Goal: Task Accomplishment & Management: Use online tool/utility

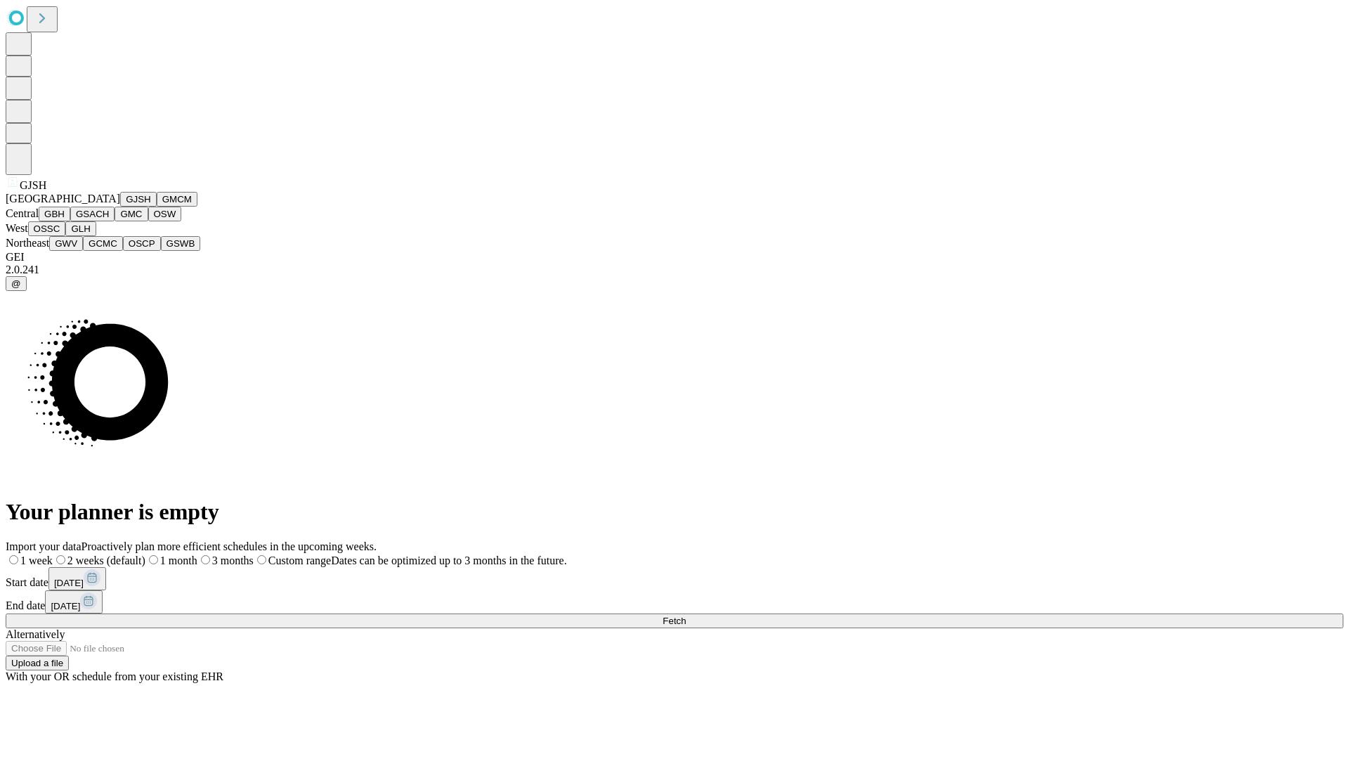
click at [120, 207] on button "GJSH" at bounding box center [138, 199] width 37 height 15
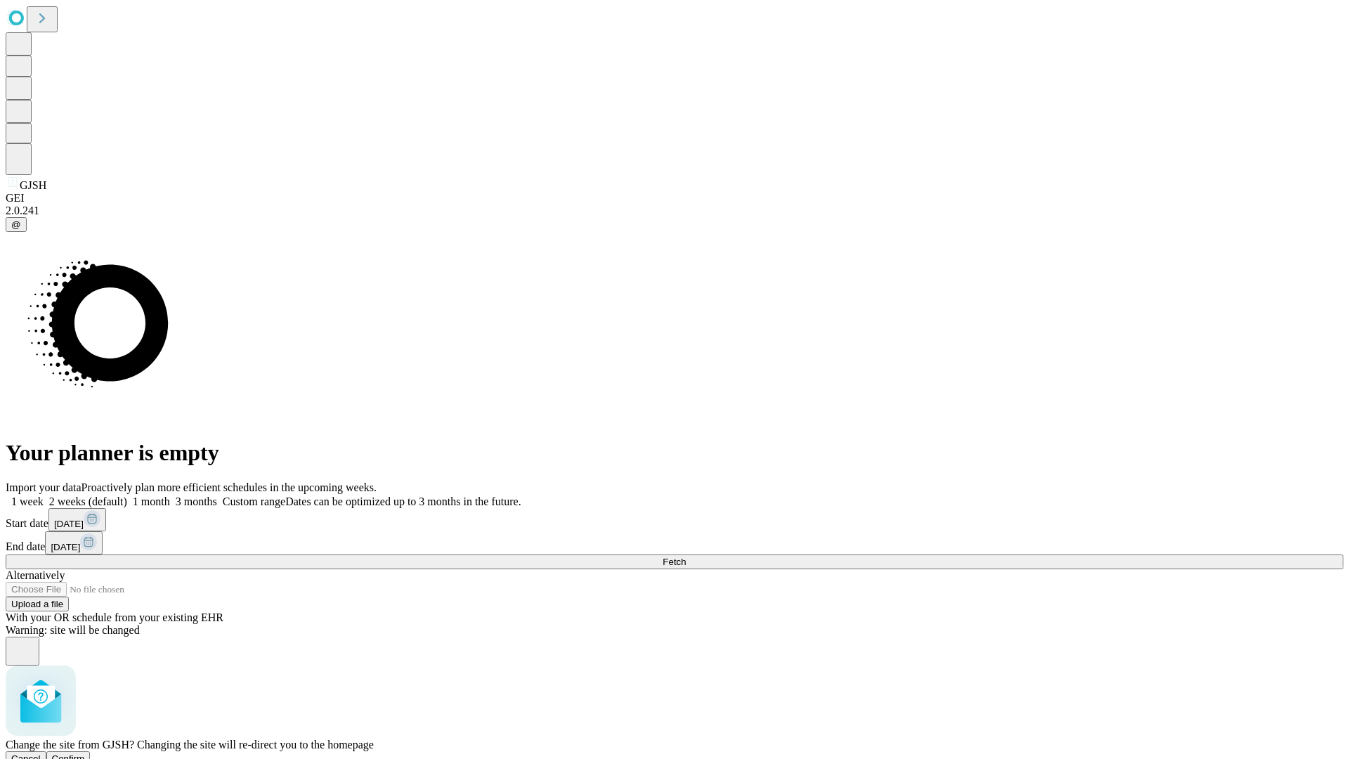
click at [85, 753] on span "Confirm" at bounding box center [68, 758] width 33 height 11
click at [44, 495] on label "1 week" at bounding box center [25, 501] width 38 height 12
click at [686, 557] on span "Fetch" at bounding box center [674, 562] width 23 height 11
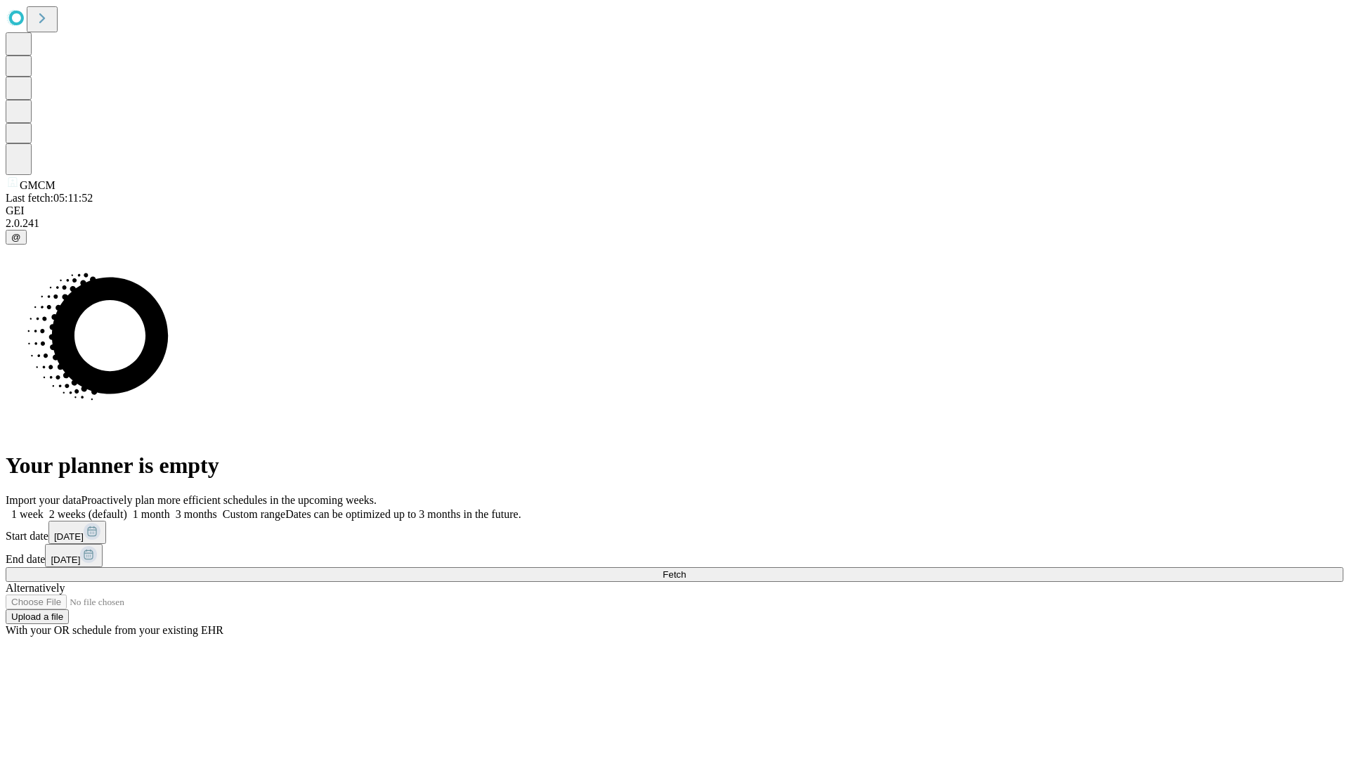
click at [686, 569] on span "Fetch" at bounding box center [674, 574] width 23 height 11
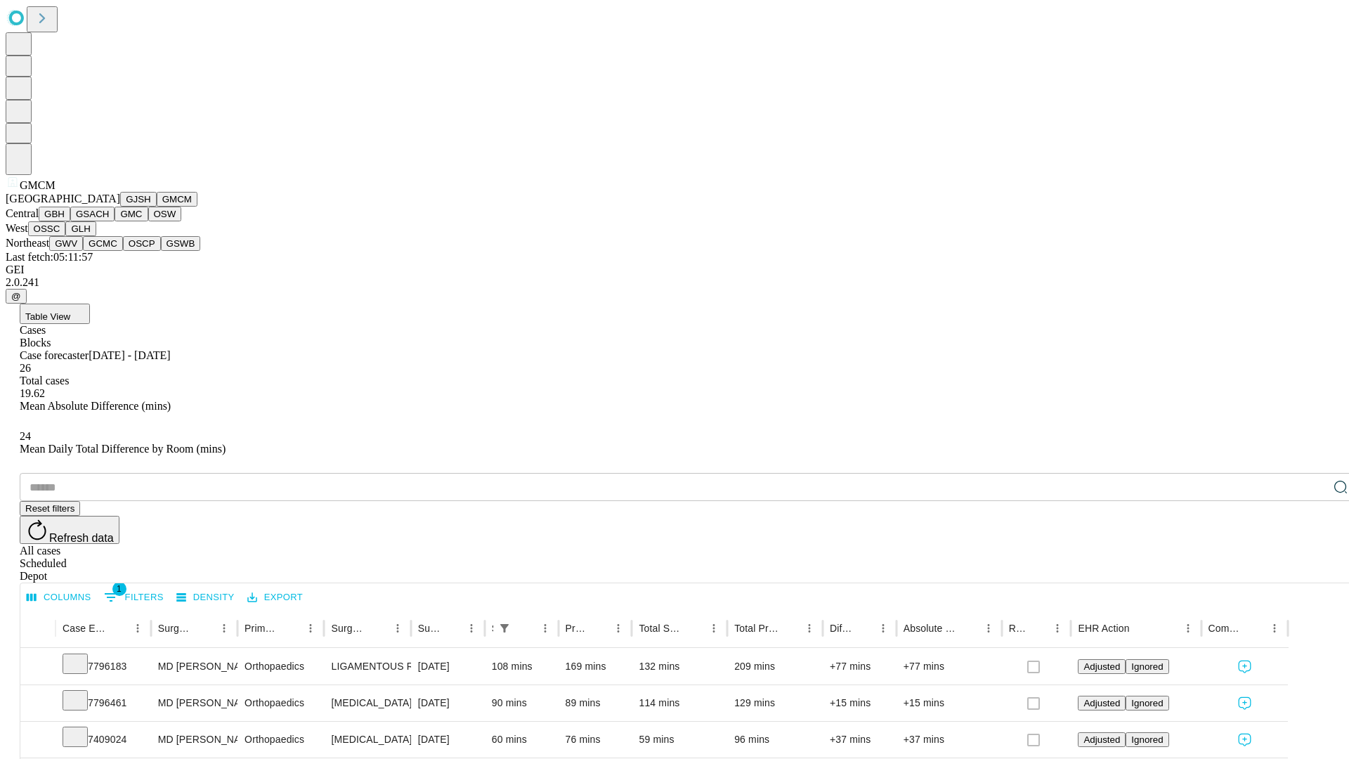
click at [70, 221] on button "GBH" at bounding box center [55, 214] width 32 height 15
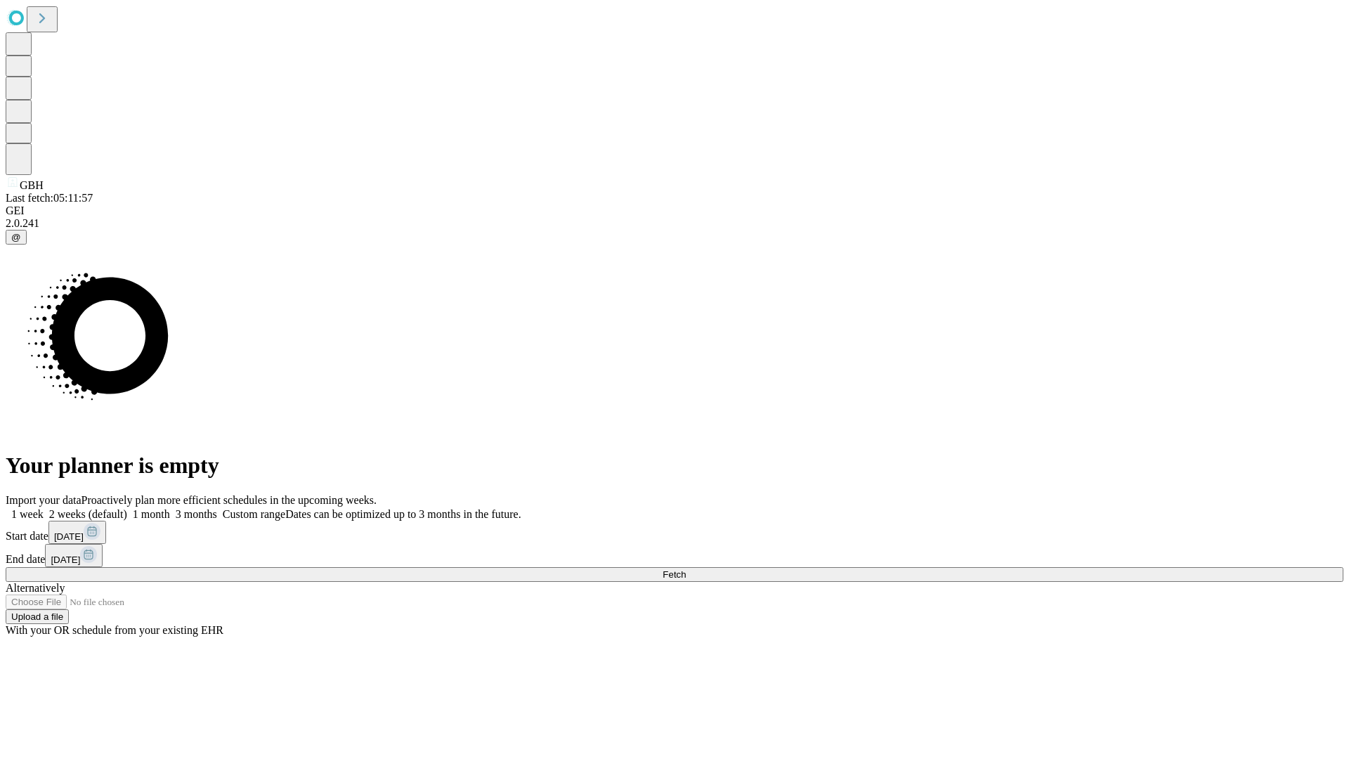
click at [44, 508] on label "1 week" at bounding box center [25, 514] width 38 height 12
click at [686, 569] on span "Fetch" at bounding box center [674, 574] width 23 height 11
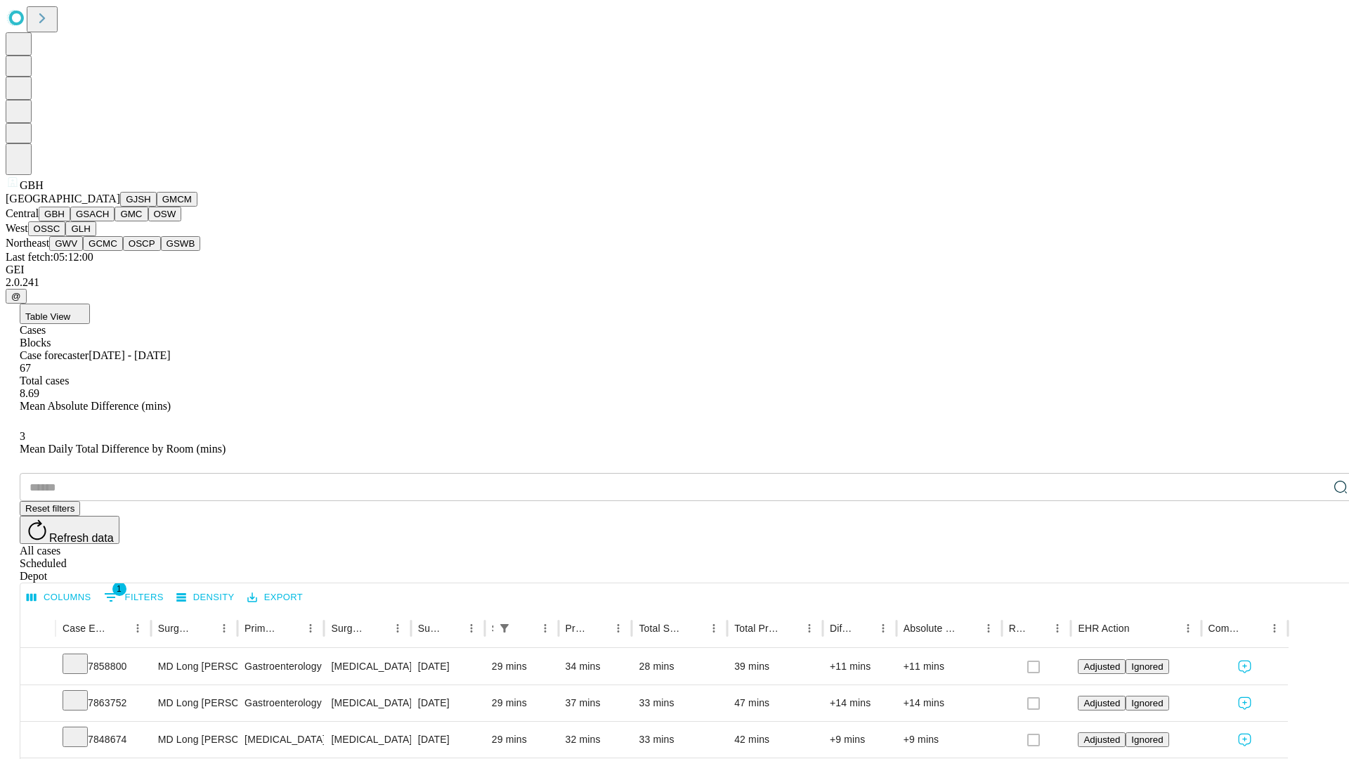
click at [109, 221] on button "GSACH" at bounding box center [92, 214] width 44 height 15
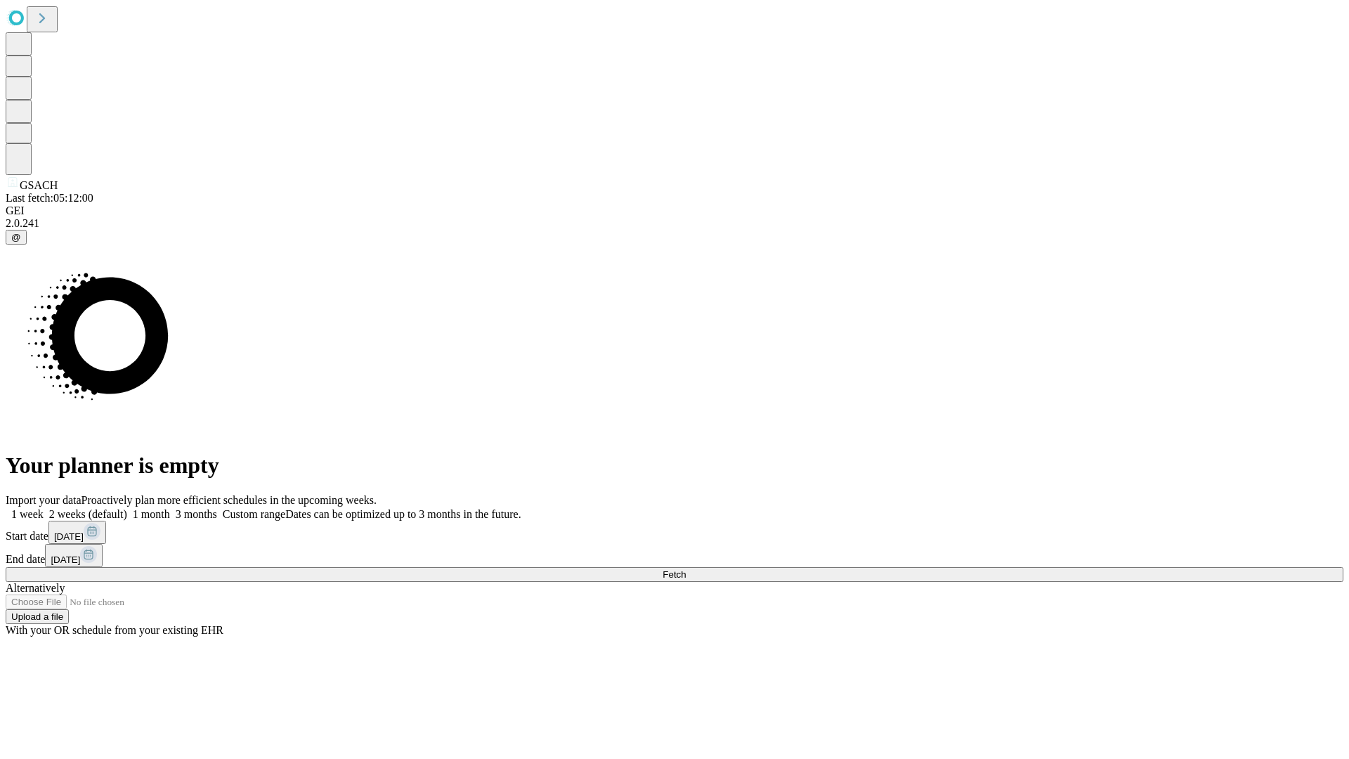
click at [44, 508] on label "1 week" at bounding box center [25, 514] width 38 height 12
click at [686, 569] on span "Fetch" at bounding box center [674, 574] width 23 height 11
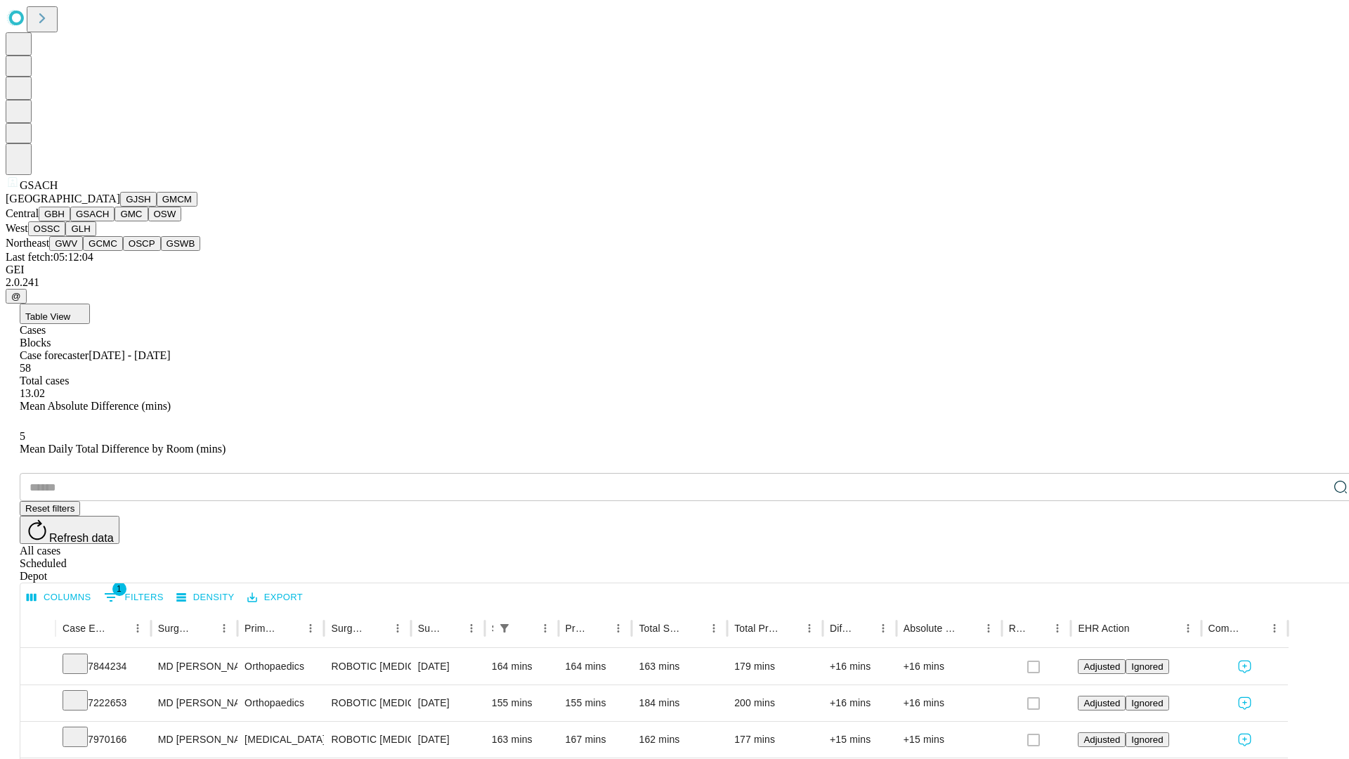
click at [115, 221] on button "GMC" at bounding box center [131, 214] width 33 height 15
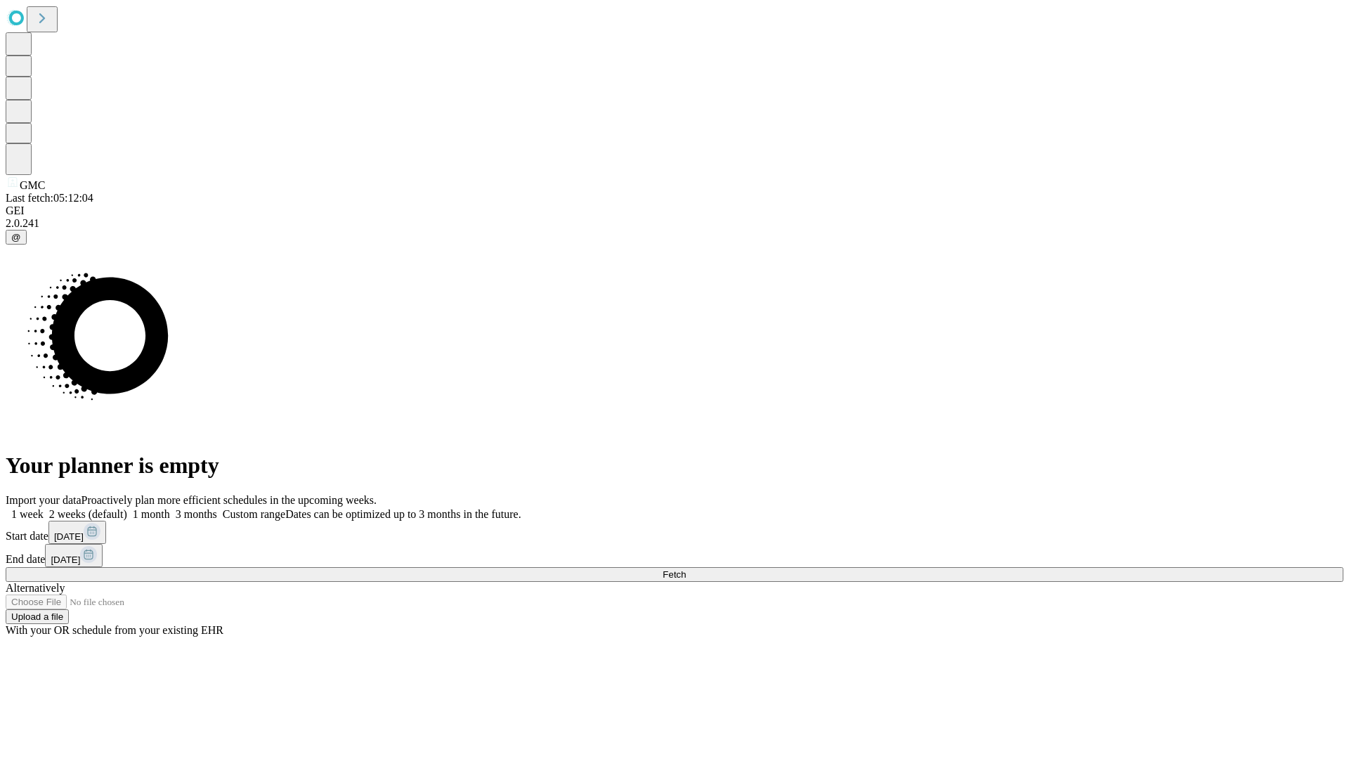
click at [686, 569] on span "Fetch" at bounding box center [674, 574] width 23 height 11
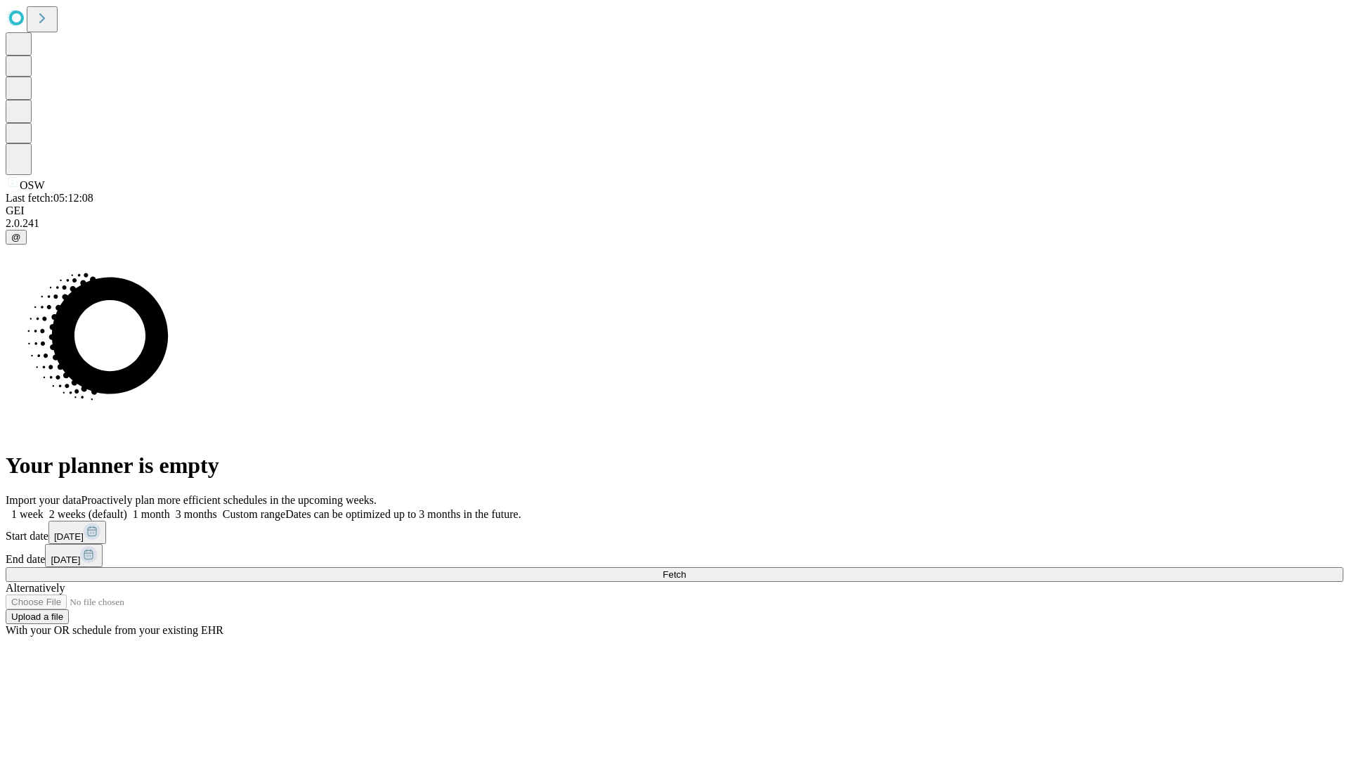
click at [686, 569] on span "Fetch" at bounding box center [674, 574] width 23 height 11
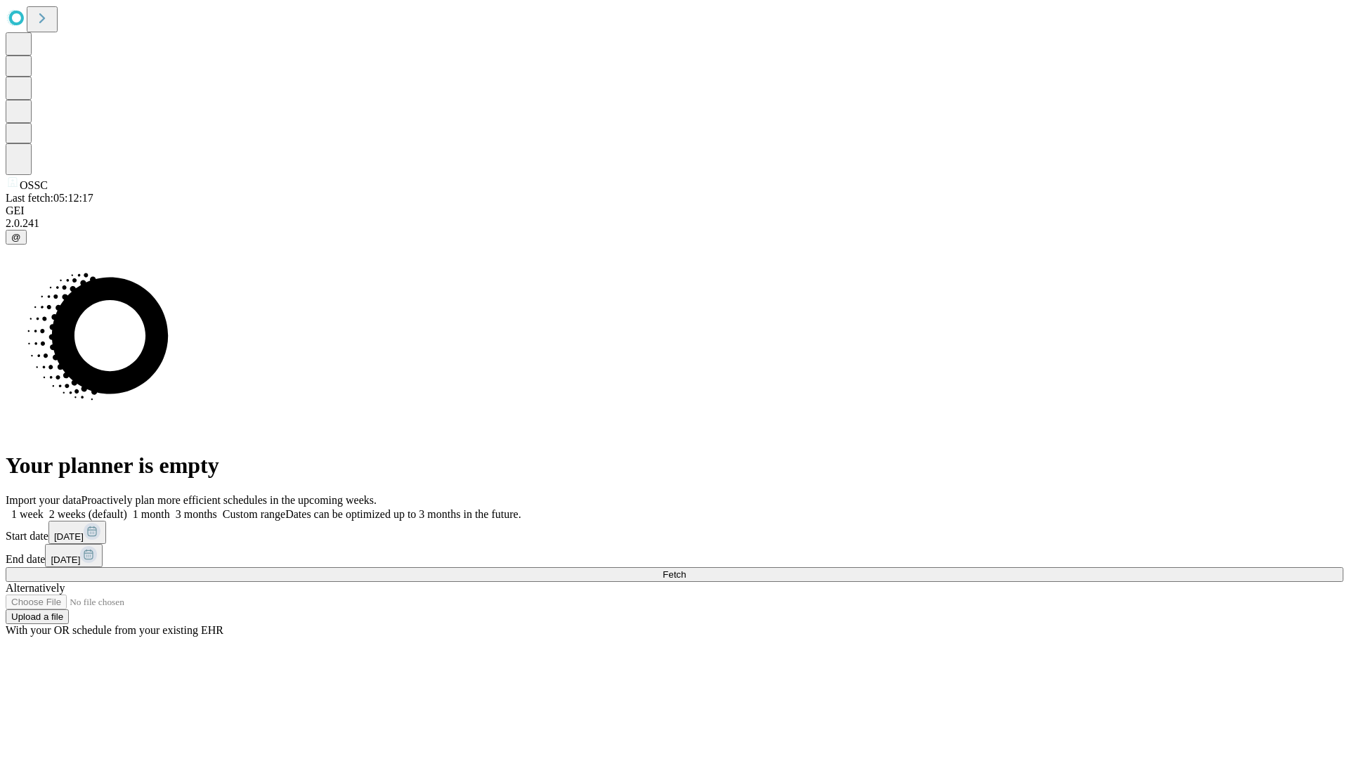
click at [44, 508] on label "1 week" at bounding box center [25, 514] width 38 height 12
click at [686, 569] on span "Fetch" at bounding box center [674, 574] width 23 height 11
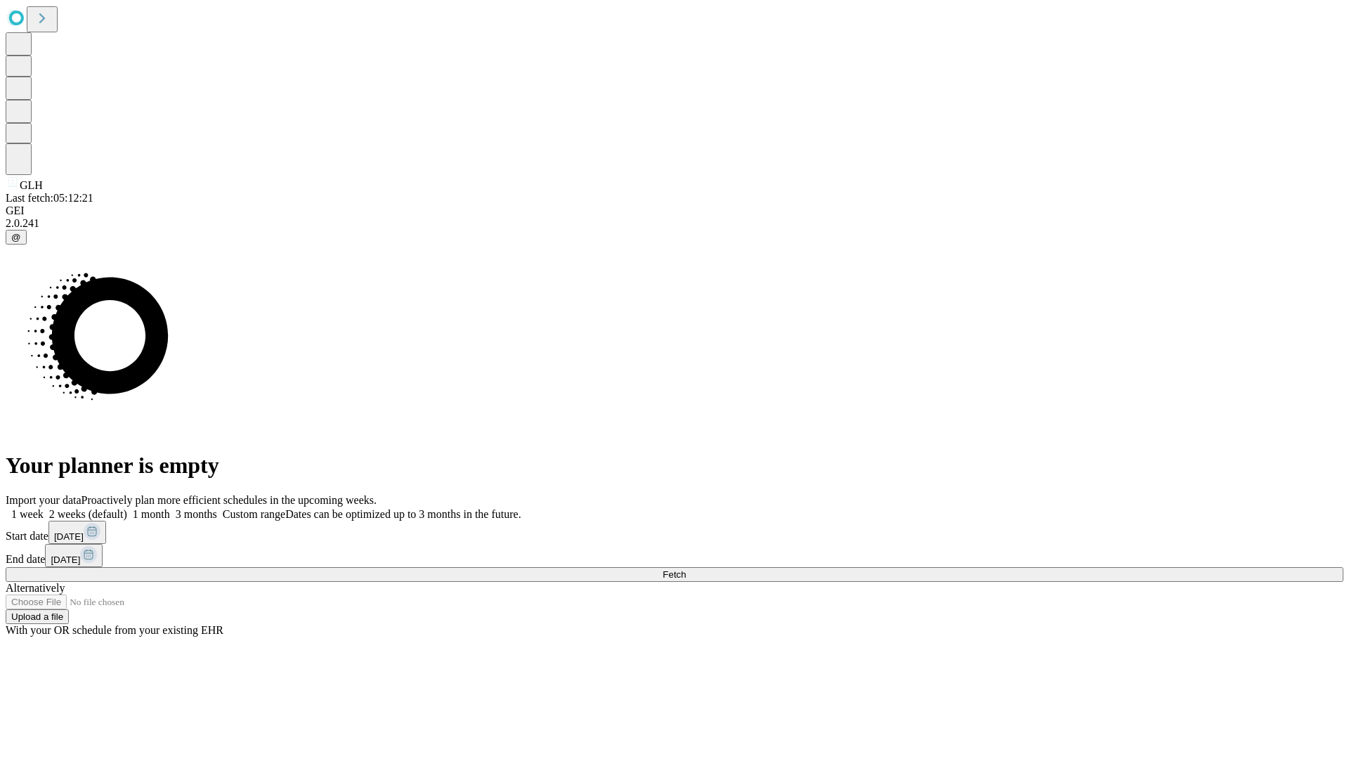
click at [44, 508] on label "1 week" at bounding box center [25, 514] width 38 height 12
click at [686, 569] on span "Fetch" at bounding box center [674, 574] width 23 height 11
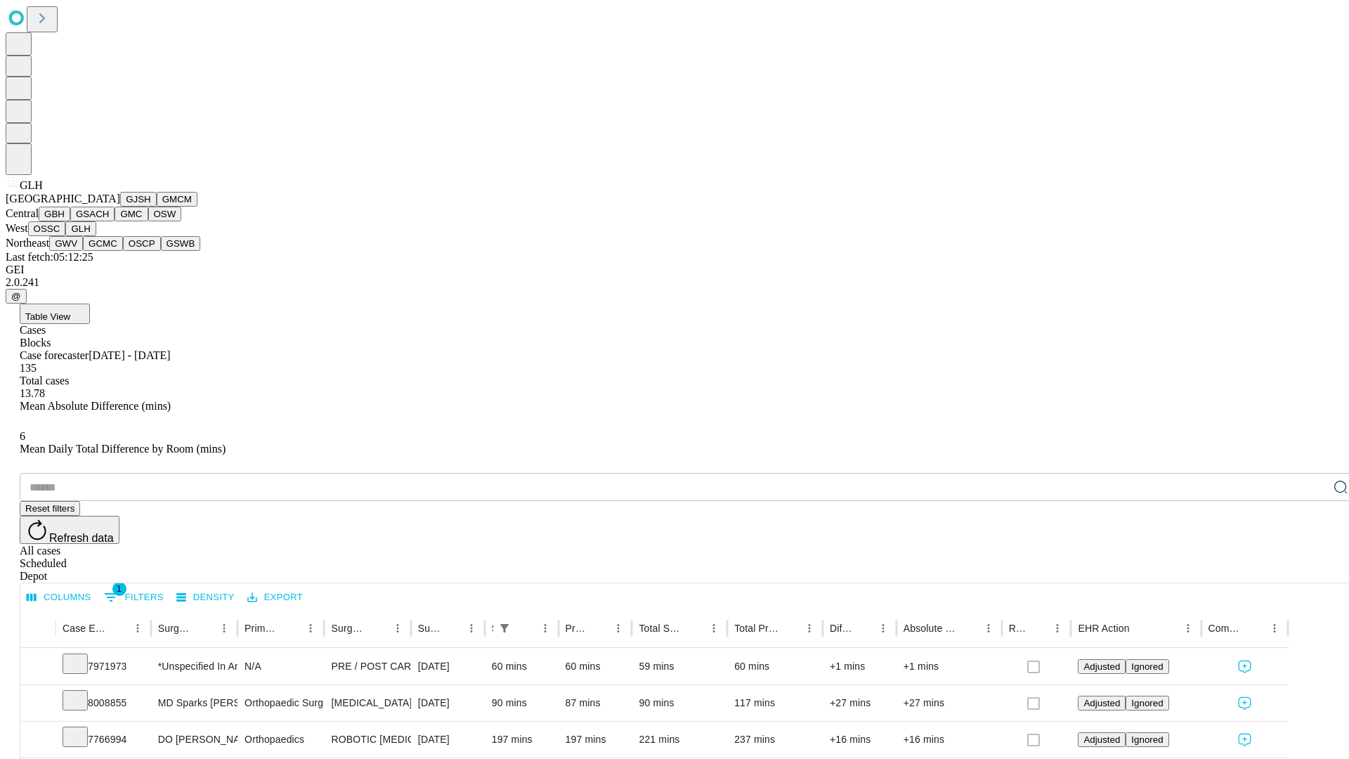
click at [83, 251] on button "GWV" at bounding box center [66, 243] width 34 height 15
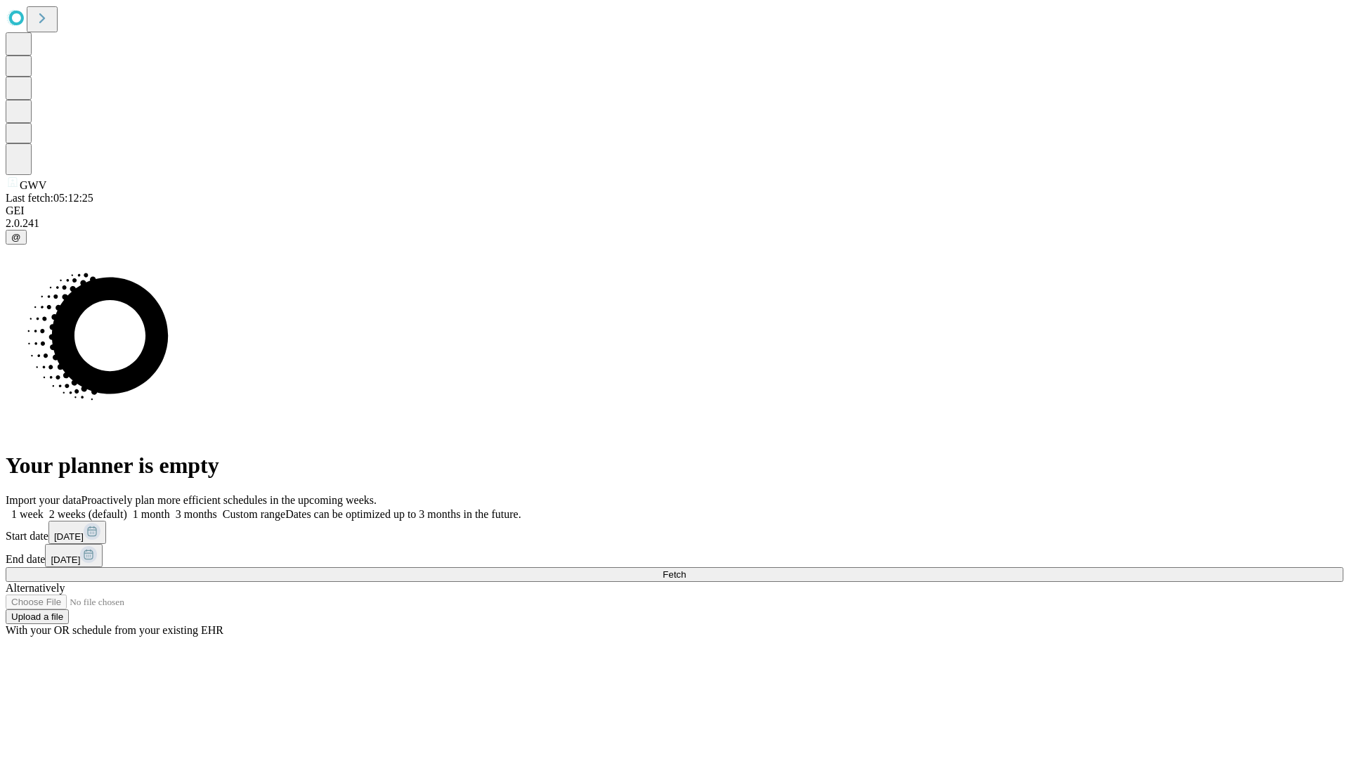
click at [44, 508] on label "1 week" at bounding box center [25, 514] width 38 height 12
click at [686, 569] on span "Fetch" at bounding box center [674, 574] width 23 height 11
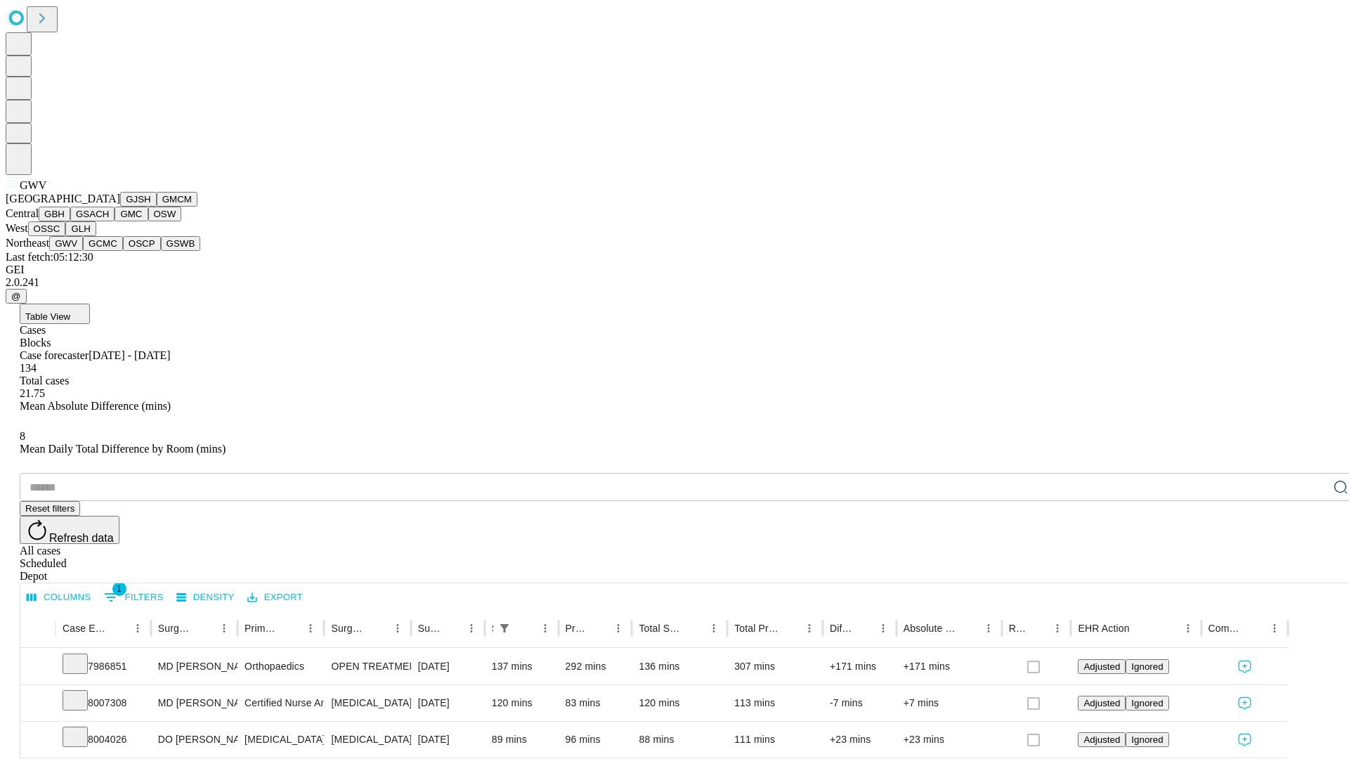
click at [109, 251] on button "GCMC" at bounding box center [103, 243] width 40 height 15
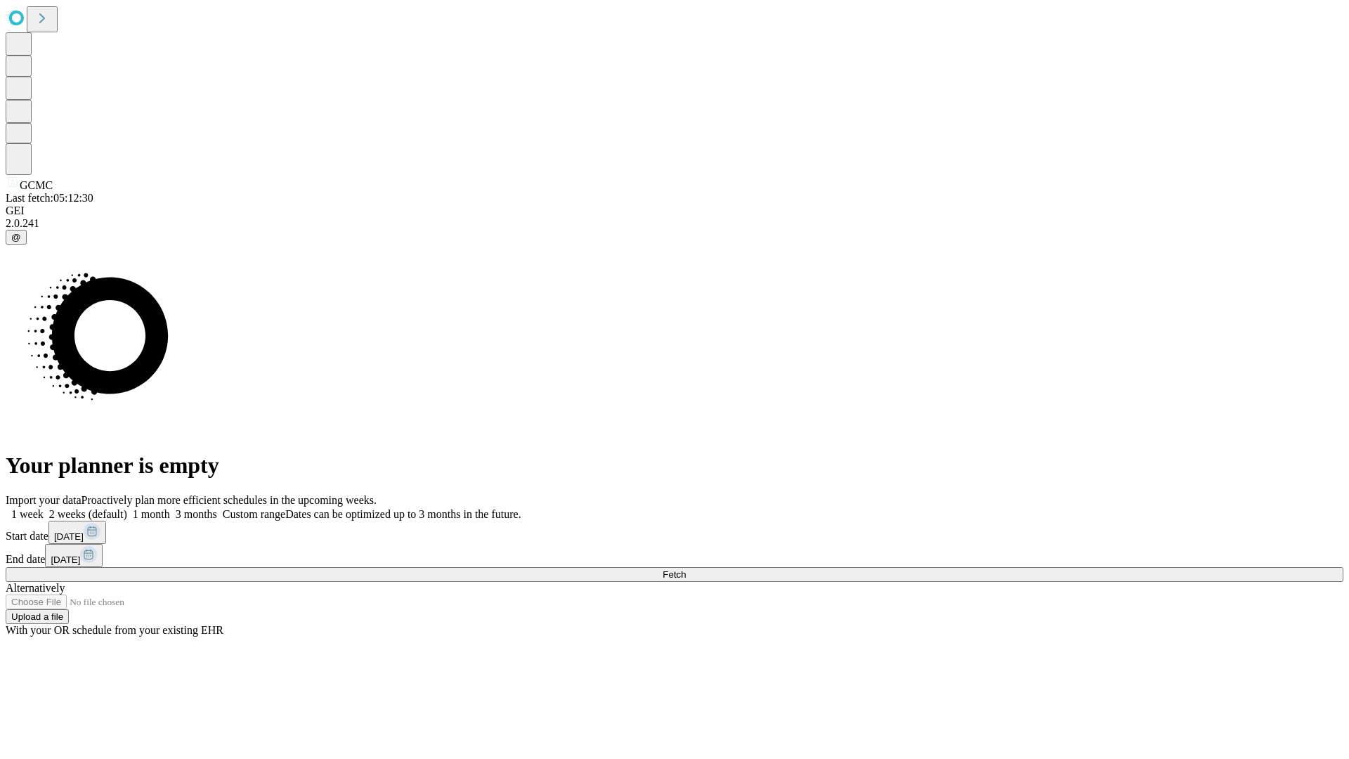
click at [44, 508] on label "1 week" at bounding box center [25, 514] width 38 height 12
click at [686, 569] on span "Fetch" at bounding box center [674, 574] width 23 height 11
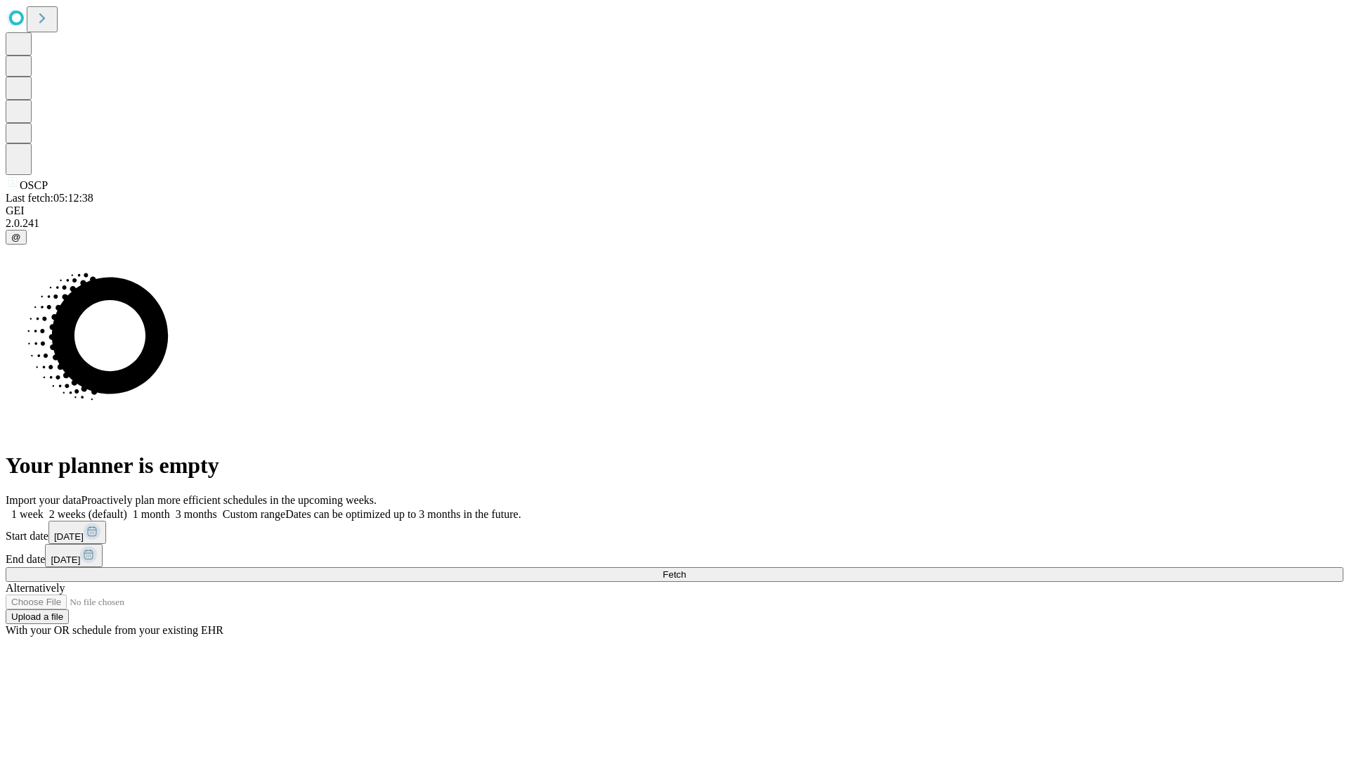
click at [44, 508] on label "1 week" at bounding box center [25, 514] width 38 height 12
click at [686, 569] on span "Fetch" at bounding box center [674, 574] width 23 height 11
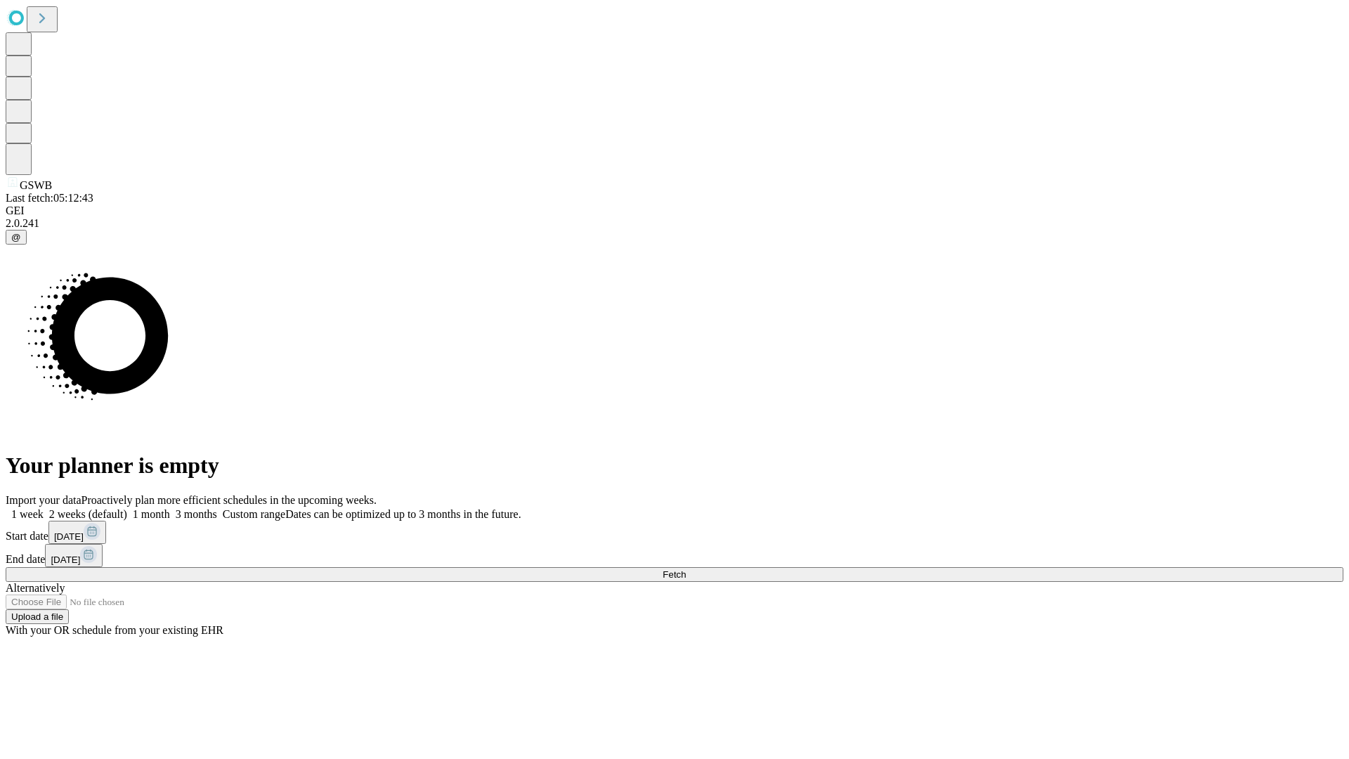
click at [44, 508] on label "1 week" at bounding box center [25, 514] width 38 height 12
click at [686, 569] on span "Fetch" at bounding box center [674, 574] width 23 height 11
